Goal: Information Seeking & Learning: Find specific fact

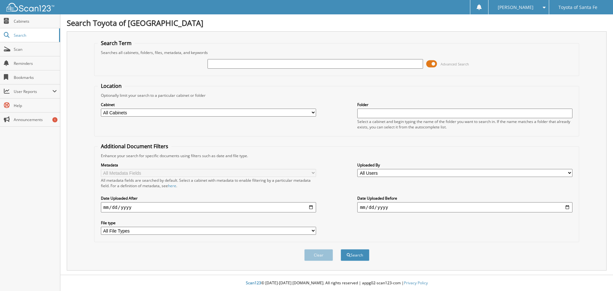
paste input "TD3215227"
type input "TD3215227"
click at [358, 255] on button "Search" at bounding box center [354, 255] width 29 height 12
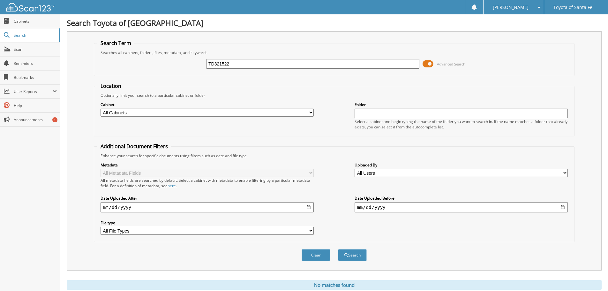
type input "TD3215227"
click at [338, 249] on button "Search" at bounding box center [352, 255] width 29 height 12
